Goal: Task Accomplishment & Management: Complete application form

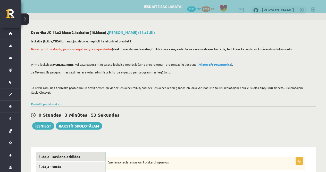
scroll to position [96, 0]
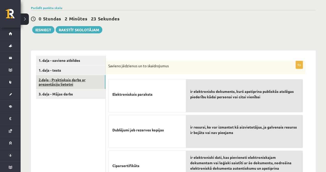
click at [66, 80] on link "2.daļa - Praktiskais darbs ar prezentāciju lietotni" at bounding box center [70, 82] width 69 height 14
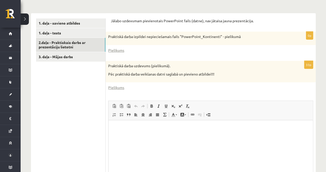
scroll to position [178, 0]
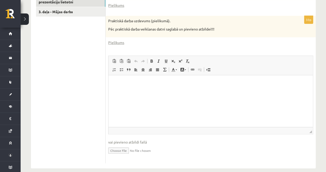
click at [122, 149] on input "file" at bounding box center [210, 149] width 205 height 11
type input "**********"
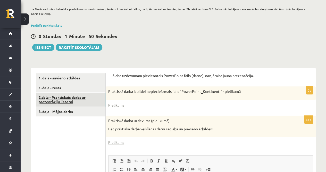
scroll to position [76, 0]
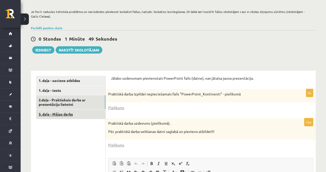
click at [62, 110] on link "3. daļa - Mājas darbs" at bounding box center [70, 114] width 69 height 10
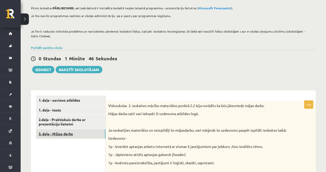
scroll to position [47, 0]
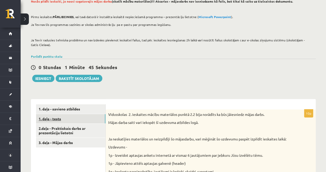
click at [61, 115] on link "1. daļa - tests" at bounding box center [70, 119] width 69 height 10
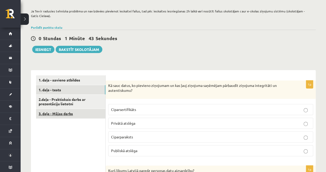
scroll to position [76, 0]
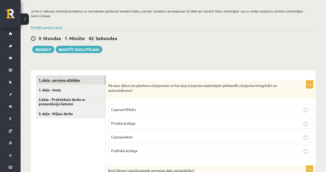
click at [70, 82] on link "1. daļa - savieno atbildes" at bounding box center [70, 80] width 69 height 10
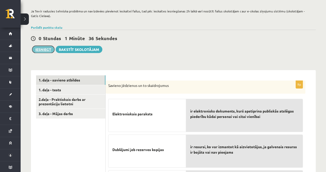
click at [49, 49] on button "Iesniegt" at bounding box center [43, 49] width 22 height 7
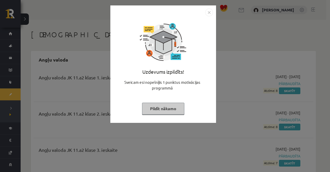
click at [164, 111] on button "Pildīt nākamo" at bounding box center [163, 108] width 42 height 12
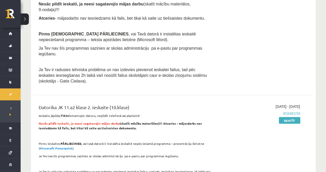
scroll to position [398, 0]
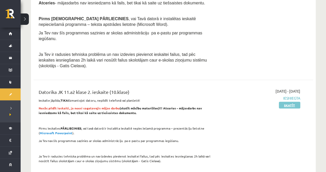
click at [288, 101] on link "Skatīt" at bounding box center [289, 104] width 21 height 7
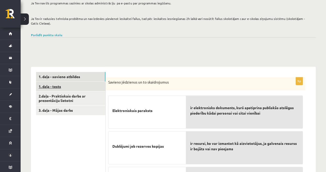
scroll to position [43, 0]
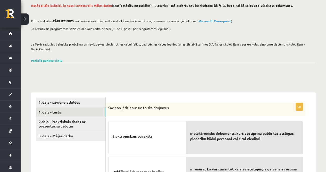
click at [56, 116] on link "1. daļa - tests" at bounding box center [70, 112] width 69 height 10
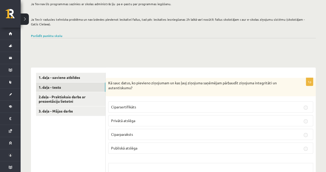
scroll to position [72, 0]
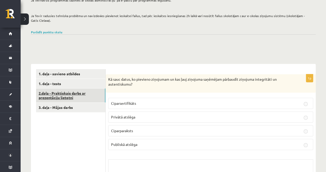
click at [90, 93] on link "2.daļa - Praktiskais darbs ar prezentāciju lietotni" at bounding box center [70, 95] width 69 height 14
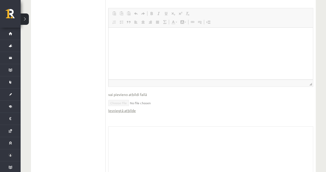
scroll to position [298, 0]
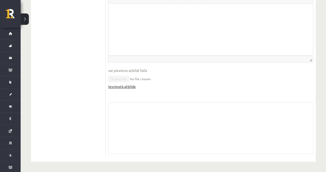
click at [125, 86] on link "Iesniegtā atbilde" at bounding box center [122, 86] width 28 height 5
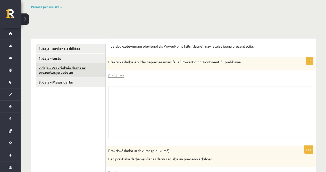
scroll to position [76, 0]
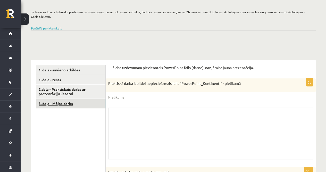
click at [56, 100] on link "3. daļa - Mājas darbs" at bounding box center [70, 104] width 69 height 10
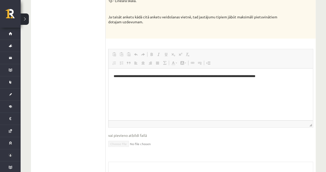
scroll to position [273, 0]
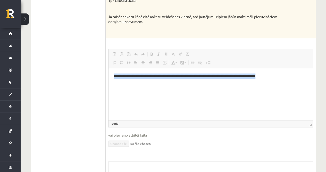
drag, startPoint x: 113, startPoint y: 76, endPoint x: 310, endPoint y: 73, distance: 196.3
click at [310, 73] on html "**********" at bounding box center [211, 76] width 205 height 16
copy p "**********"
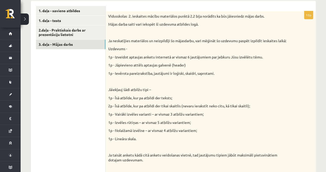
scroll to position [0, 0]
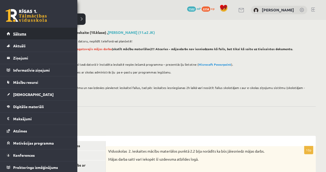
click at [13, 33] on span "Sākums" at bounding box center [19, 33] width 13 height 5
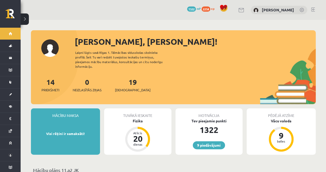
click at [311, 9] on link at bounding box center [313, 9] width 4 height 4
